Goal: Check status: Check status

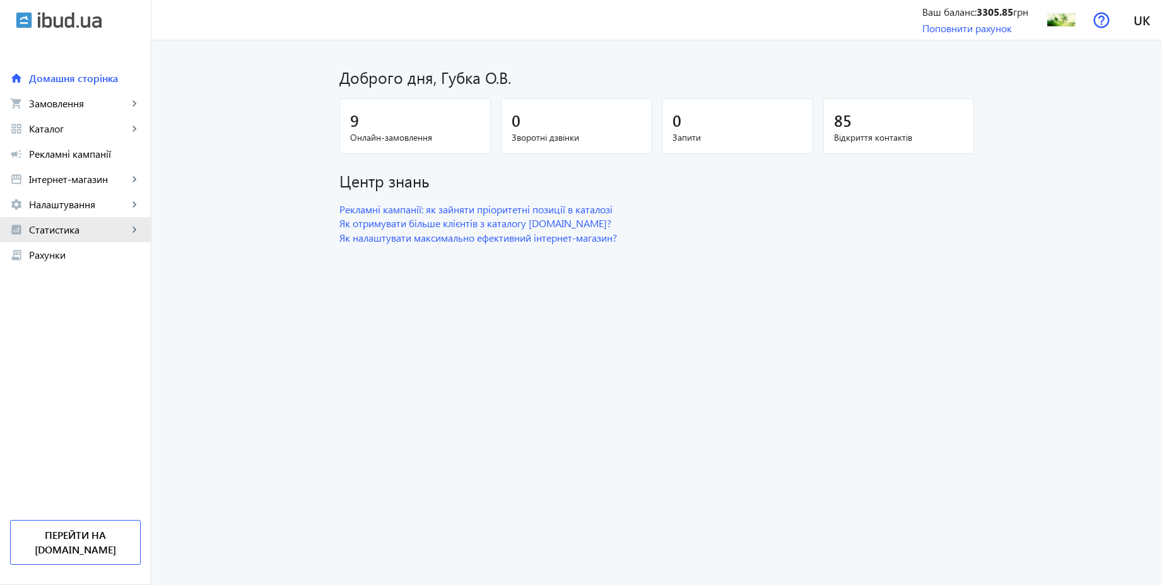
click at [76, 232] on span "Статистика" at bounding box center [78, 229] width 99 height 13
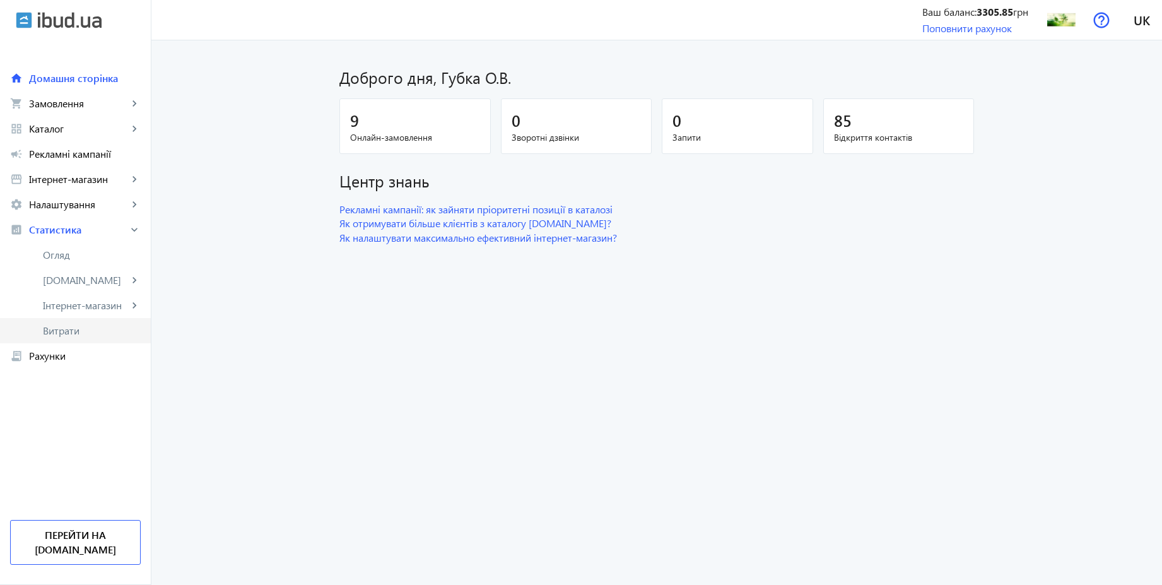
click at [69, 332] on span "Витрати" at bounding box center [92, 330] width 98 height 13
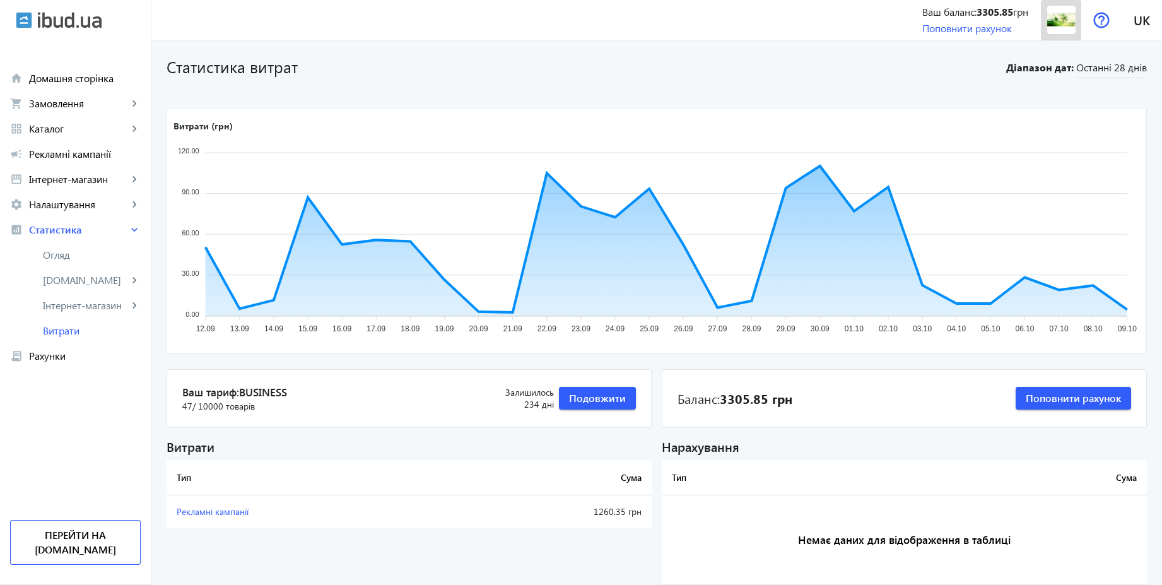
click at [1060, 28] on img at bounding box center [1061, 20] width 28 height 28
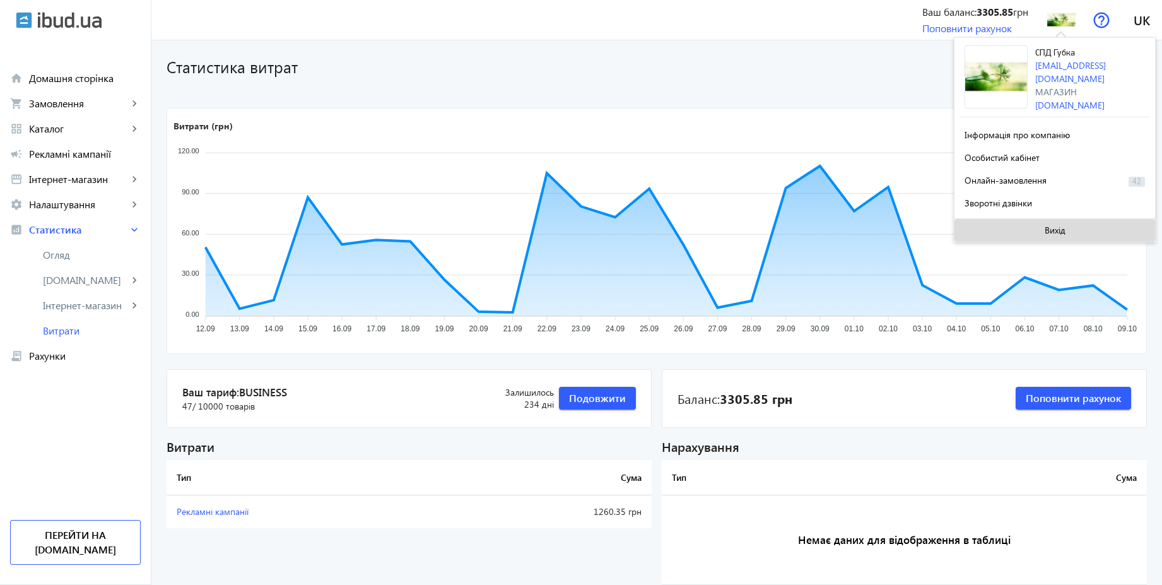
click at [1042, 226] on span at bounding box center [1054, 230] width 201 height 30
